Goal: Task Accomplishment & Management: Use online tool/utility

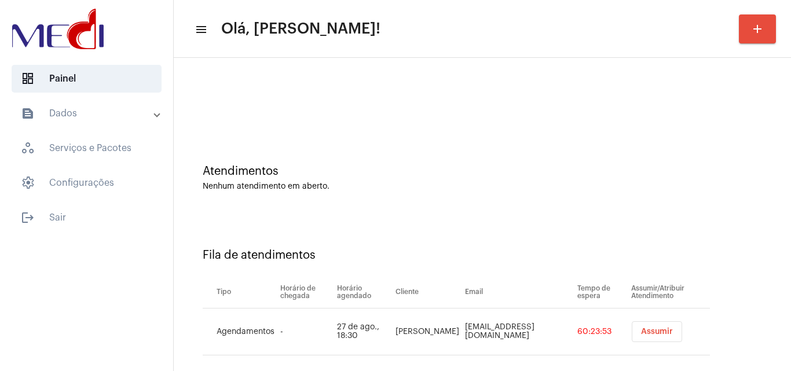
scroll to position [16, 0]
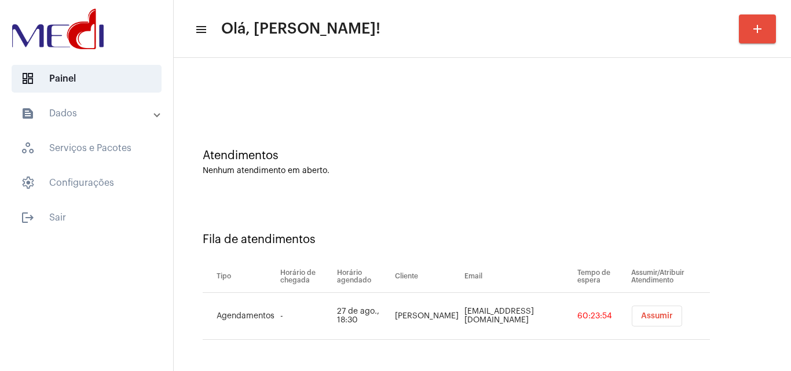
click at [661, 320] on button "Assumir" at bounding box center [657, 316] width 50 height 21
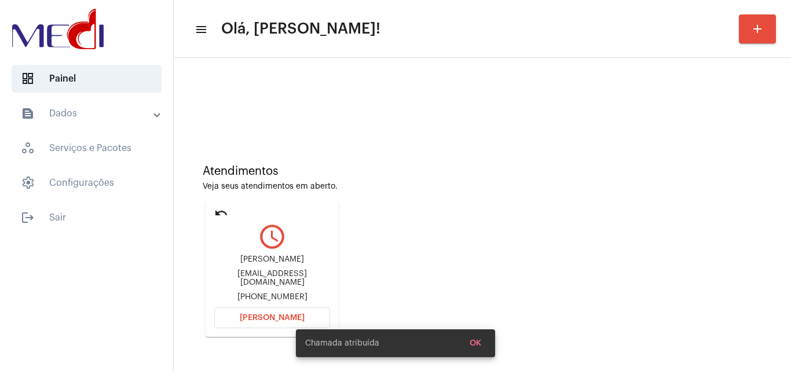
click at [471, 342] on span "OK" at bounding box center [476, 343] width 12 height 8
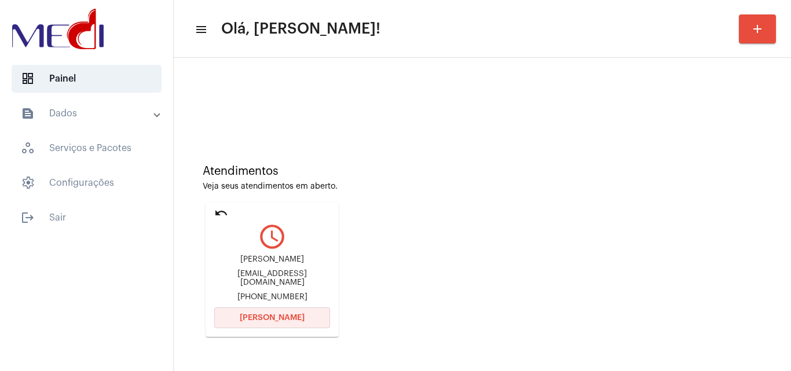
click at [301, 319] on button "Abrir Chamada" at bounding box center [272, 318] width 116 height 21
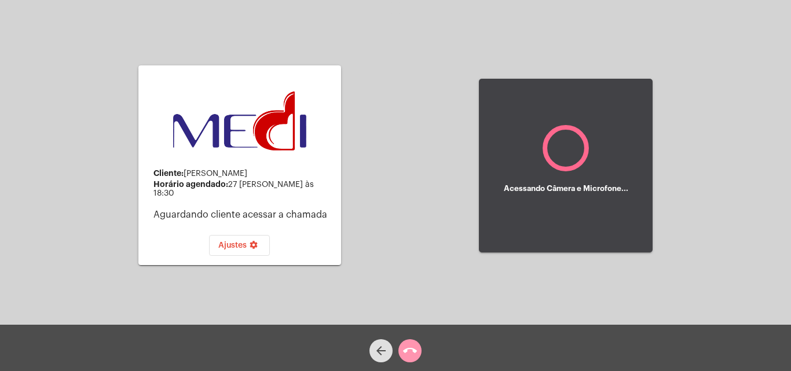
click at [411, 351] on mat-icon "call_end" at bounding box center [410, 351] width 14 height 14
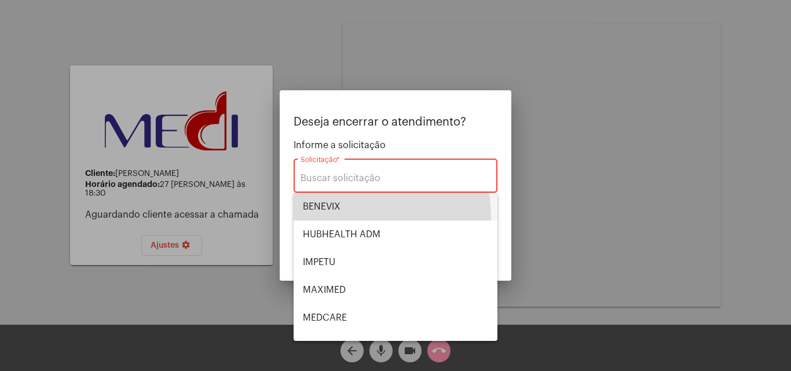
click at [372, 215] on span "BENEVIX" at bounding box center [395, 207] width 185 height 28
type input "BENEVIX"
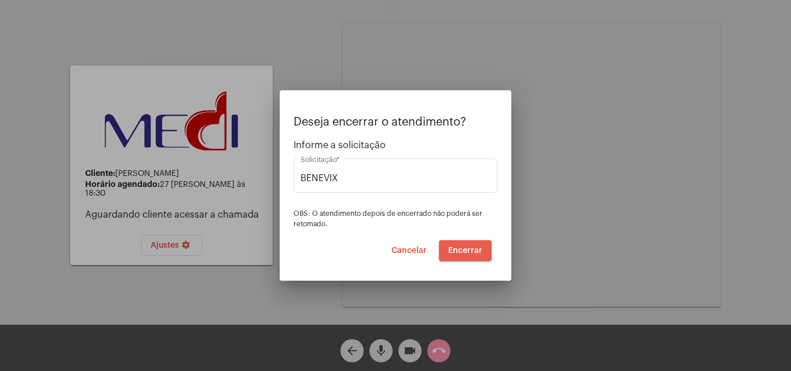
click at [472, 248] on span "Encerrar" at bounding box center [465, 251] width 34 height 8
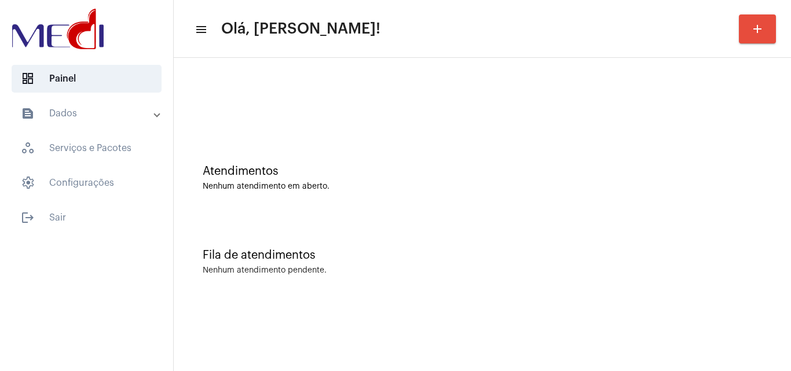
drag, startPoint x: 0, startPoint y: 0, endPoint x: 463, endPoint y: 159, distance: 489.2
click at [463, 159] on div "Atendimentos Nenhum atendimento em aberto." at bounding box center [483, 172] width 606 height 84
click at [513, 190] on div "Nenhum atendimento em aberto." at bounding box center [483, 186] width 560 height 9
click at [716, 184] on div "Nenhum atendimento em aberto." at bounding box center [483, 186] width 560 height 9
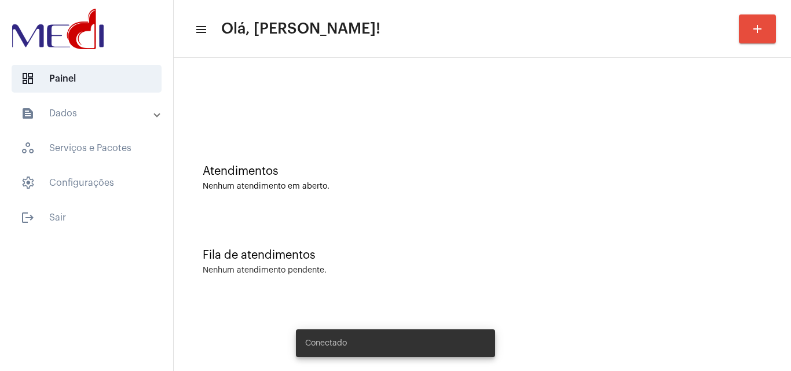
click at [367, 198] on div "Atendimentos Nenhum atendimento em aberto." at bounding box center [483, 172] width 606 height 84
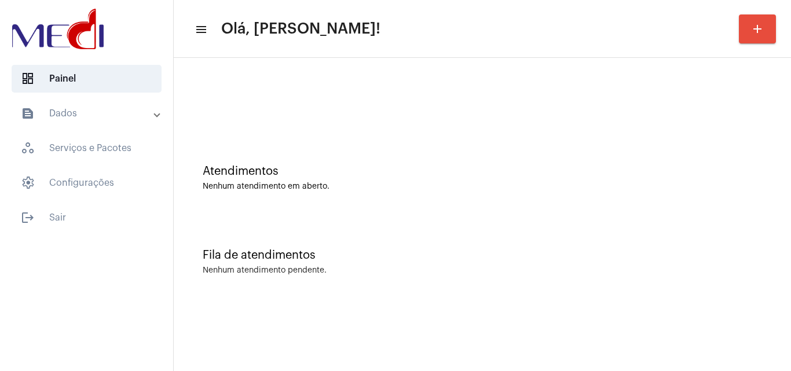
click at [400, 170] on div "Atendimentos" at bounding box center [483, 171] width 560 height 13
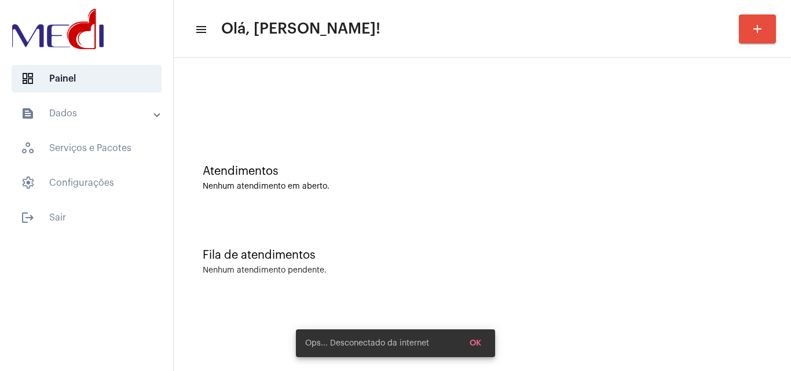
click at [482, 342] on button "OK" at bounding box center [475, 343] width 30 height 21
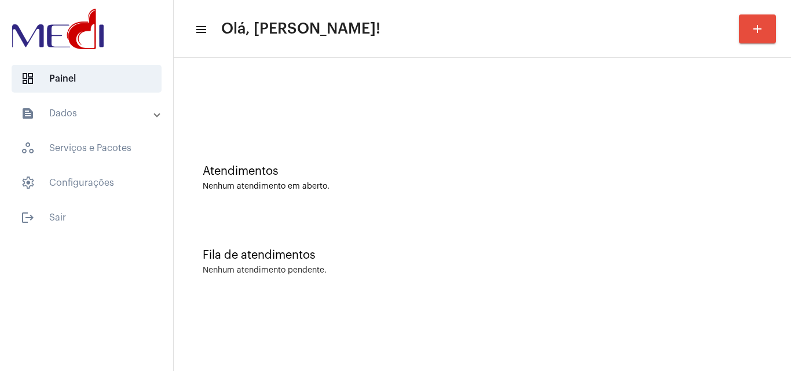
click at [426, 231] on div "Fila de atendimentos Nenhum atendimento pendente." at bounding box center [483, 256] width 606 height 84
click at [86, 225] on span "logout Sair" at bounding box center [87, 218] width 150 height 28
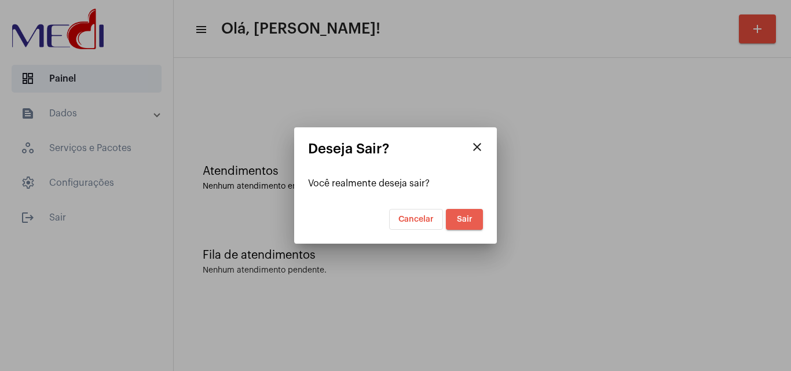
click at [471, 217] on span "Sair" at bounding box center [465, 219] width 16 height 8
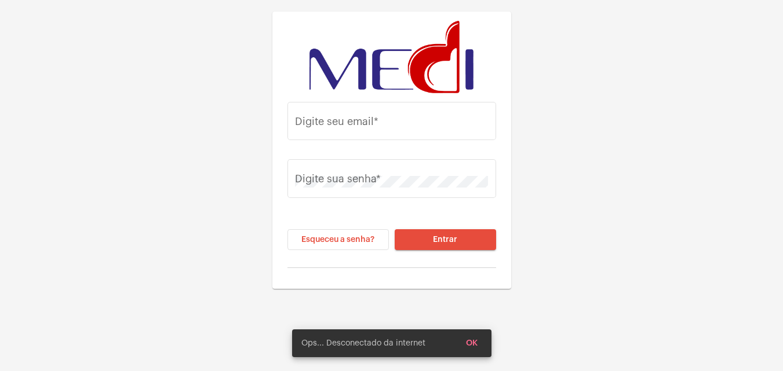
type input "karengonzaga.medi1@gmail.com"
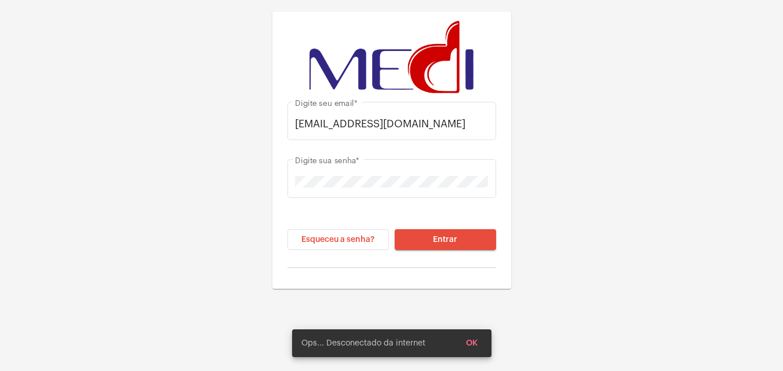
click at [447, 240] on span "Entrar" at bounding box center [445, 240] width 24 height 8
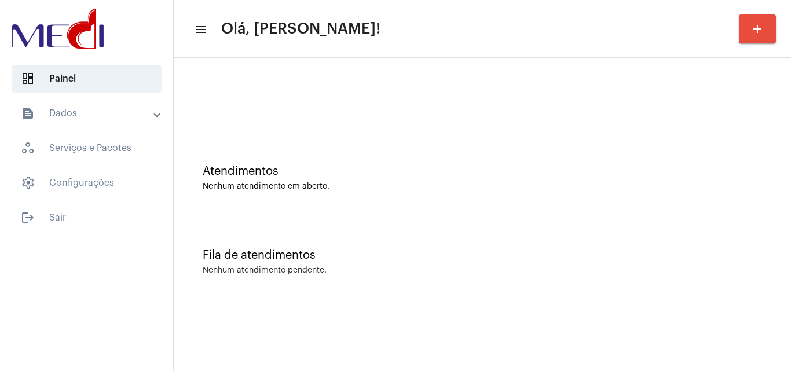
click at [432, 245] on div "Fila de atendimentos Nenhum atendimento pendente." at bounding box center [483, 256] width 606 height 84
click at [710, 226] on div "Fila de atendimentos Nenhum atendimento pendente." at bounding box center [483, 256] width 606 height 84
click at [744, 282] on div "Fila de atendimentos Nenhum atendimento pendente." at bounding box center [483, 256] width 606 height 84
click at [399, 352] on mat-sidenav-content "menu Olá, Karen! add Atendimentos Nenhum atendimento em aberto. Fila de atendim…" at bounding box center [482, 185] width 617 height 371
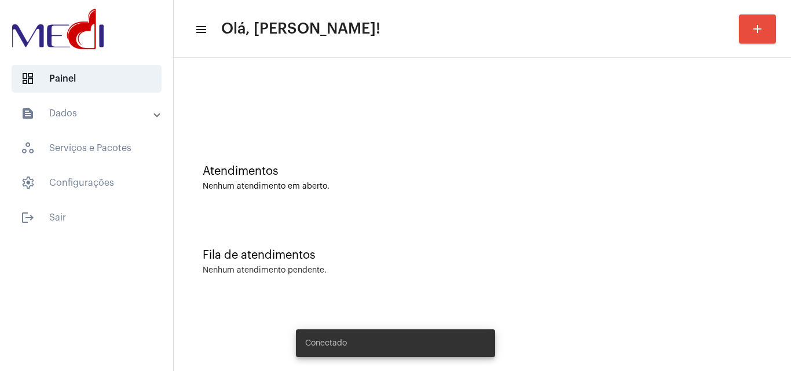
click at [444, 88] on div at bounding box center [483, 97] width 606 height 67
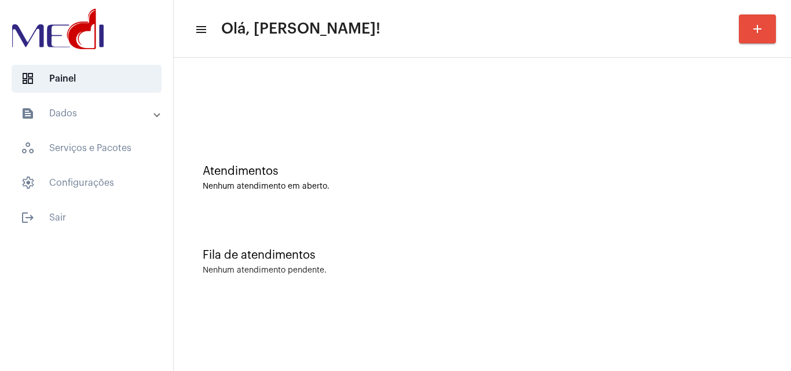
click at [720, 228] on div "Fila de atendimentos Nenhum atendimento pendente." at bounding box center [483, 256] width 606 height 84
click at [791, 179] on div "Atendimentos Nenhum atendimento em aberto. Fila de atendimentos Nenhum atendime…" at bounding box center [482, 181] width 617 height 246
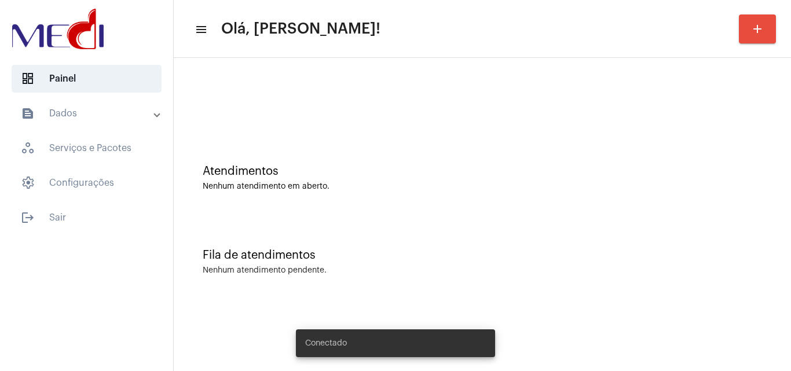
drag, startPoint x: 525, startPoint y: 112, endPoint x: 500, endPoint y: 114, distance: 25.0
click at [525, 112] on div at bounding box center [483, 97] width 606 height 67
drag, startPoint x: 0, startPoint y: 0, endPoint x: 433, endPoint y: 129, distance: 451.4
click at [477, 155] on div "Atendimentos Nenhum atendimento em aberto." at bounding box center [483, 172] width 606 height 84
